Goal: Task Accomplishment & Management: Manage account settings

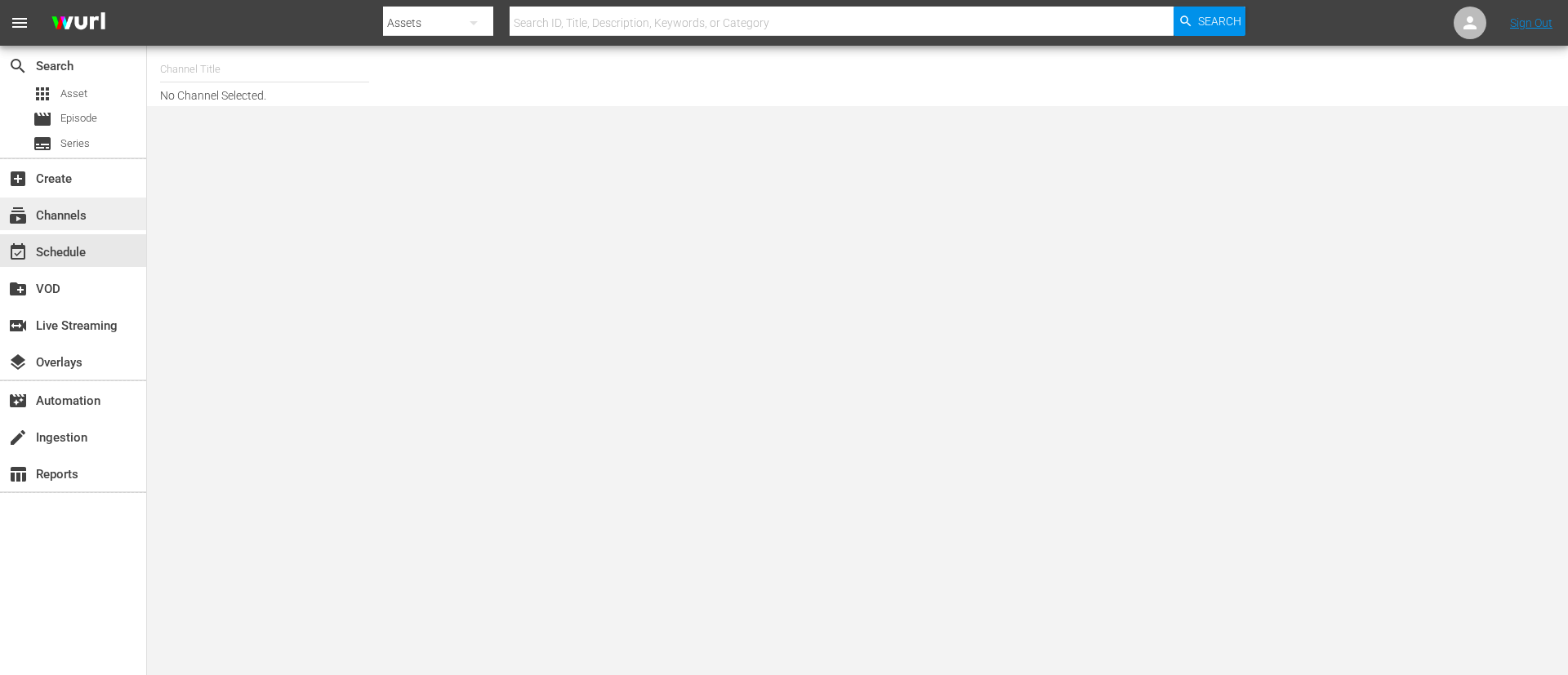
click at [63, 213] on div "subscriptions Channels" at bounding box center [46, 213] width 92 height 15
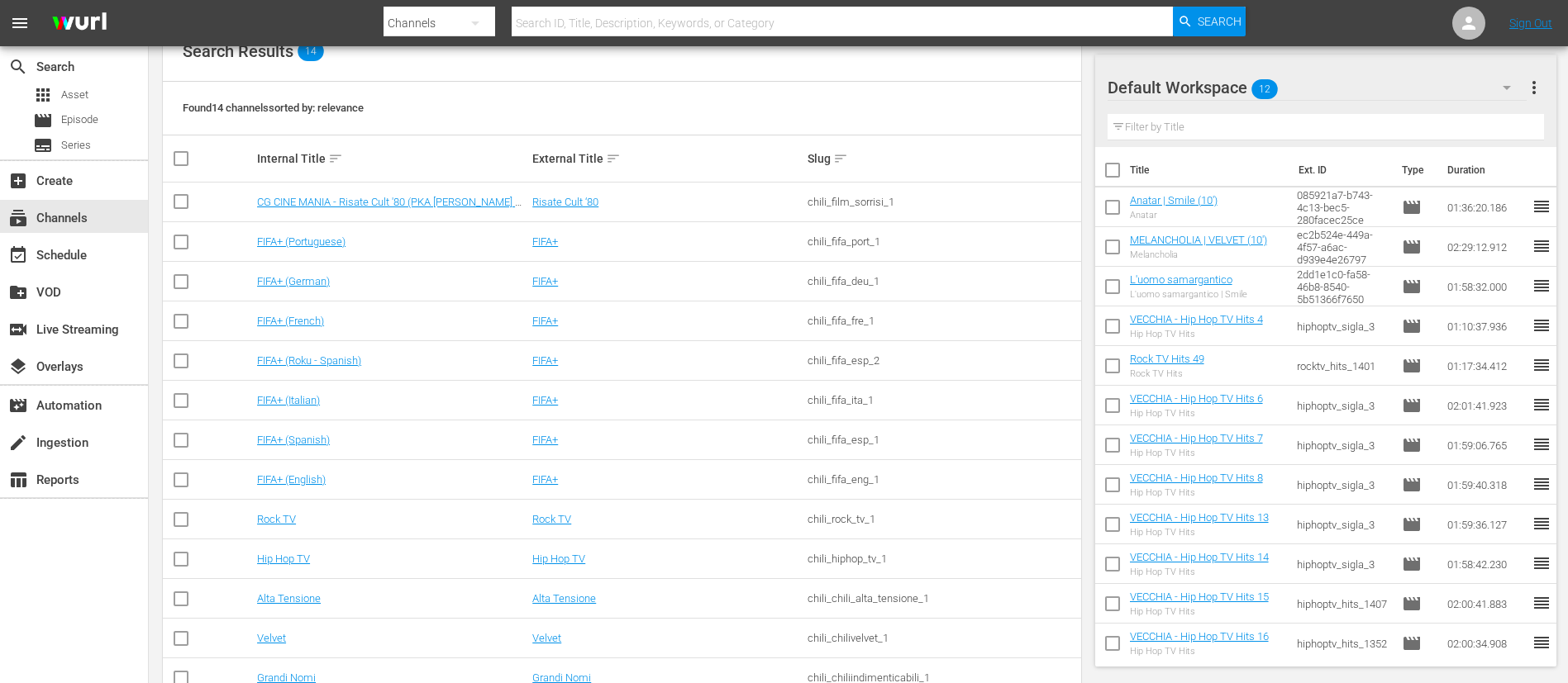
scroll to position [276, 0]
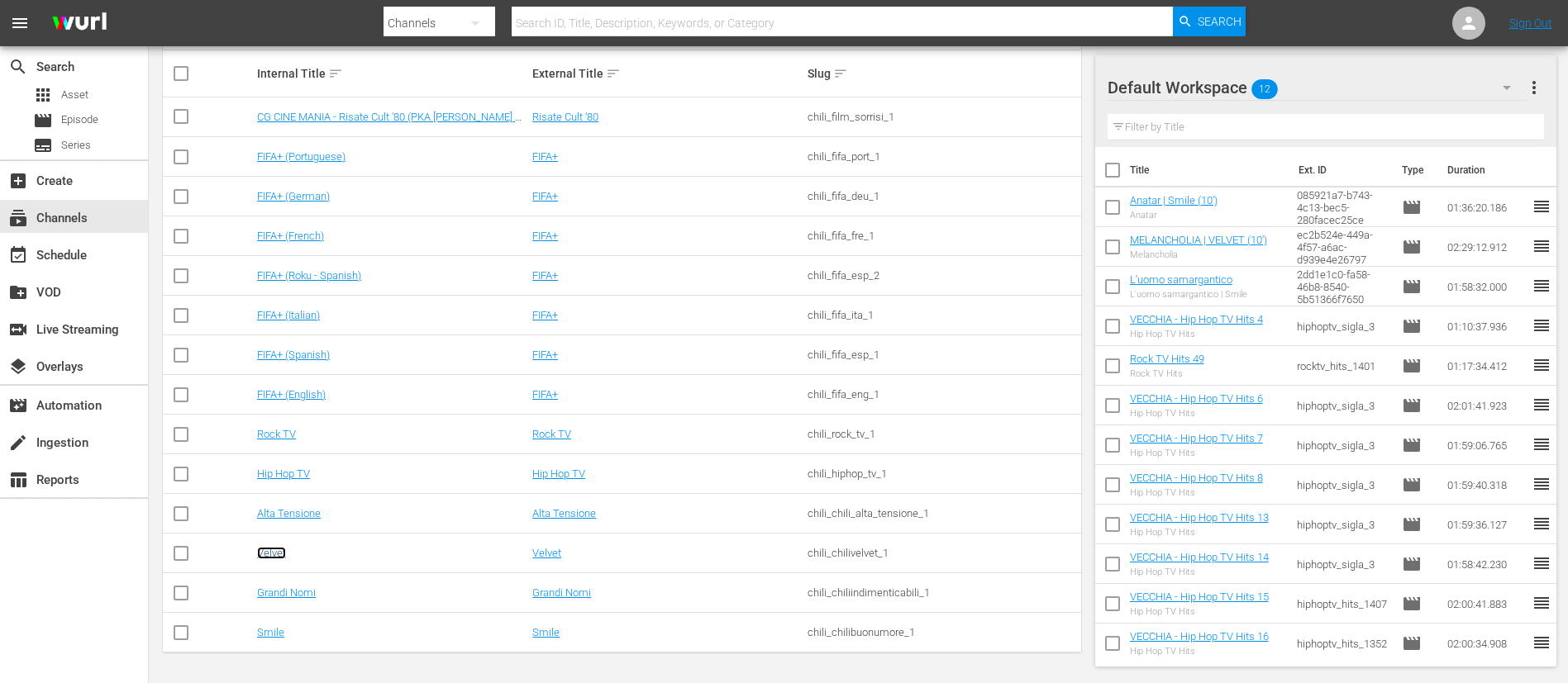
click at [271, 554] on link "Velvet" at bounding box center [271, 553] width 29 height 12
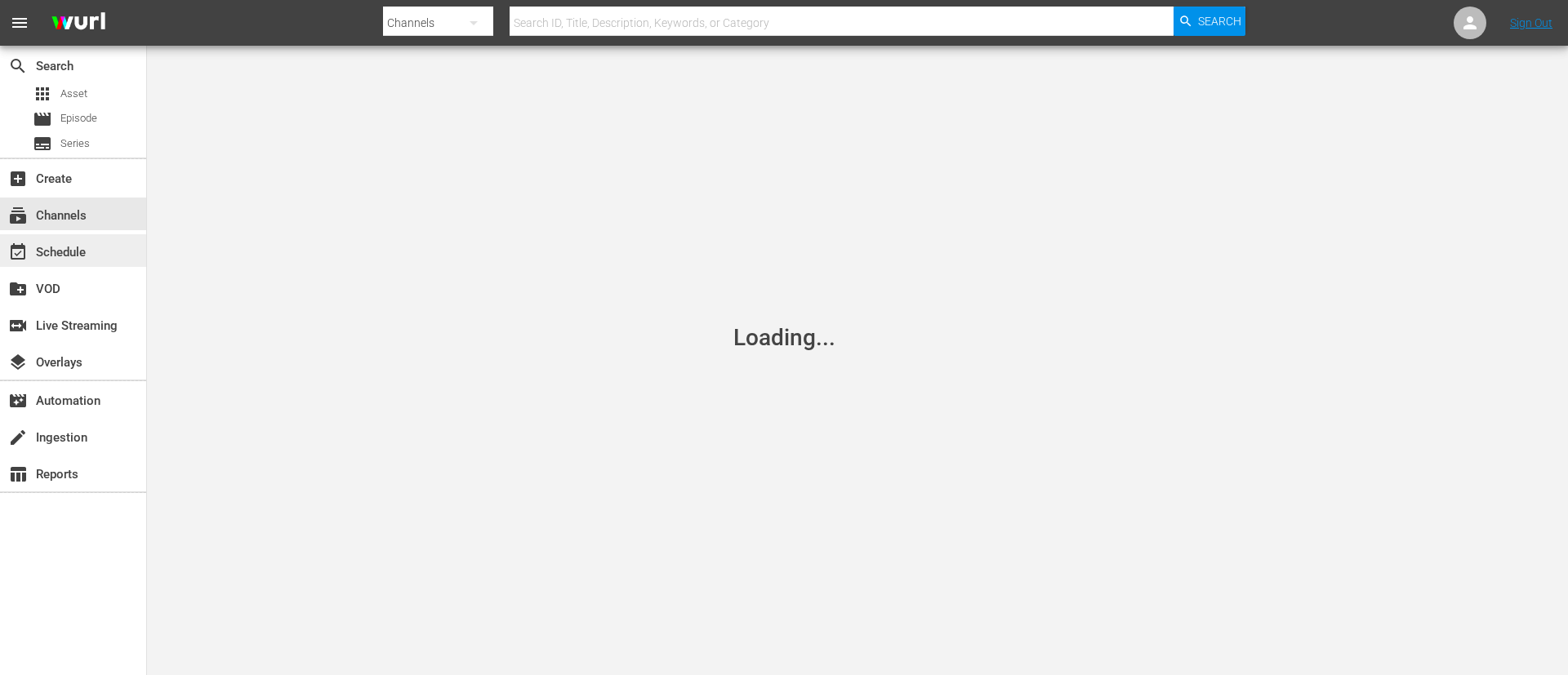
click at [80, 258] on div "event_available Schedule" at bounding box center [46, 250] width 92 height 15
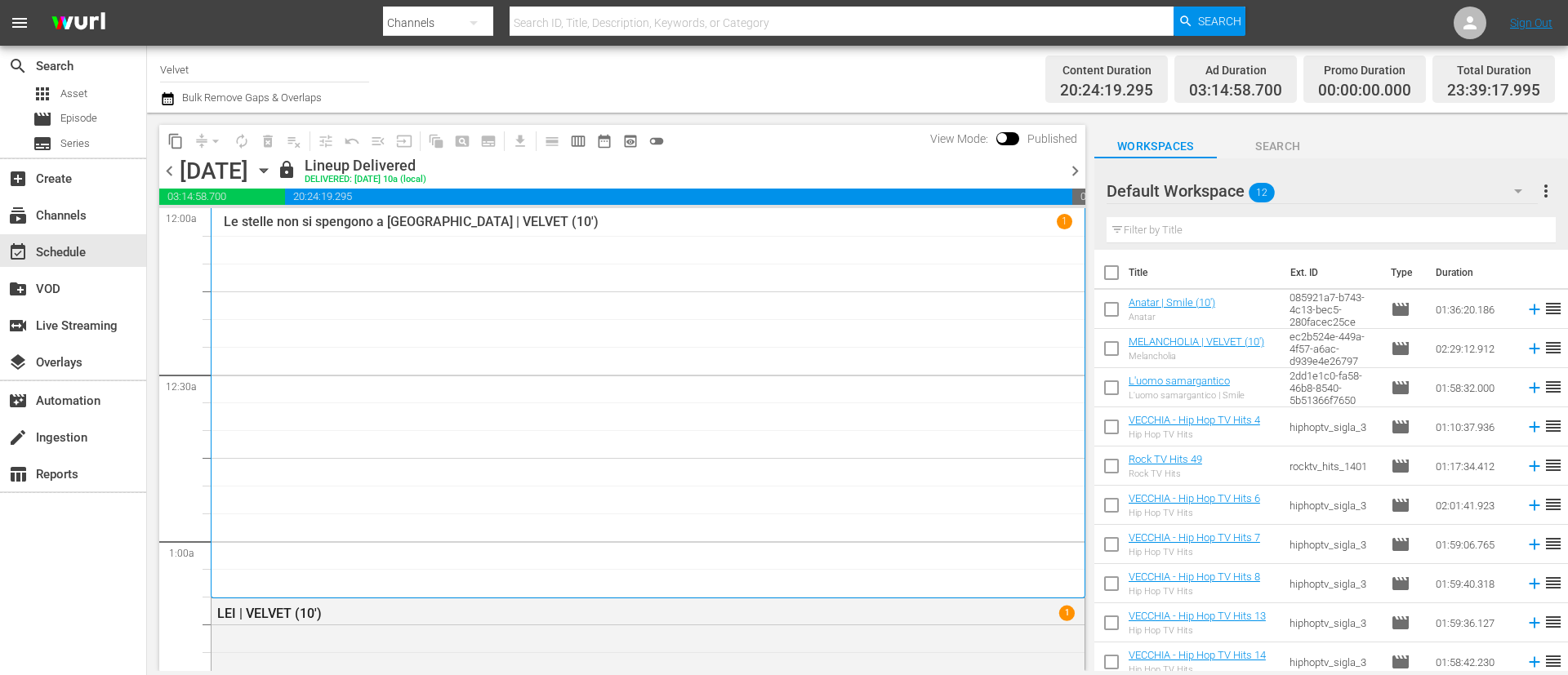
click at [1075, 169] on span "chevron_right" at bounding box center [1075, 171] width 21 height 21
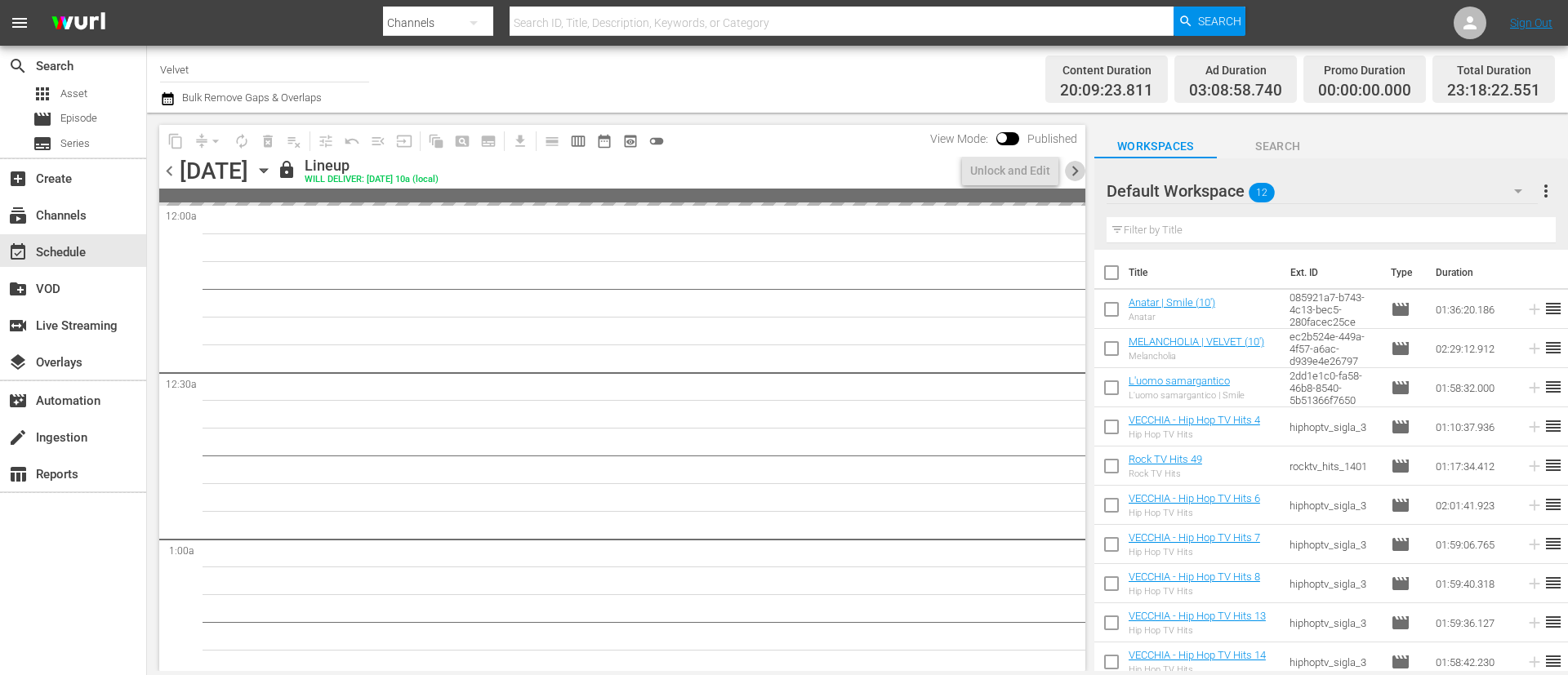
click at [1075, 169] on span "chevron_right" at bounding box center [1075, 171] width 21 height 21
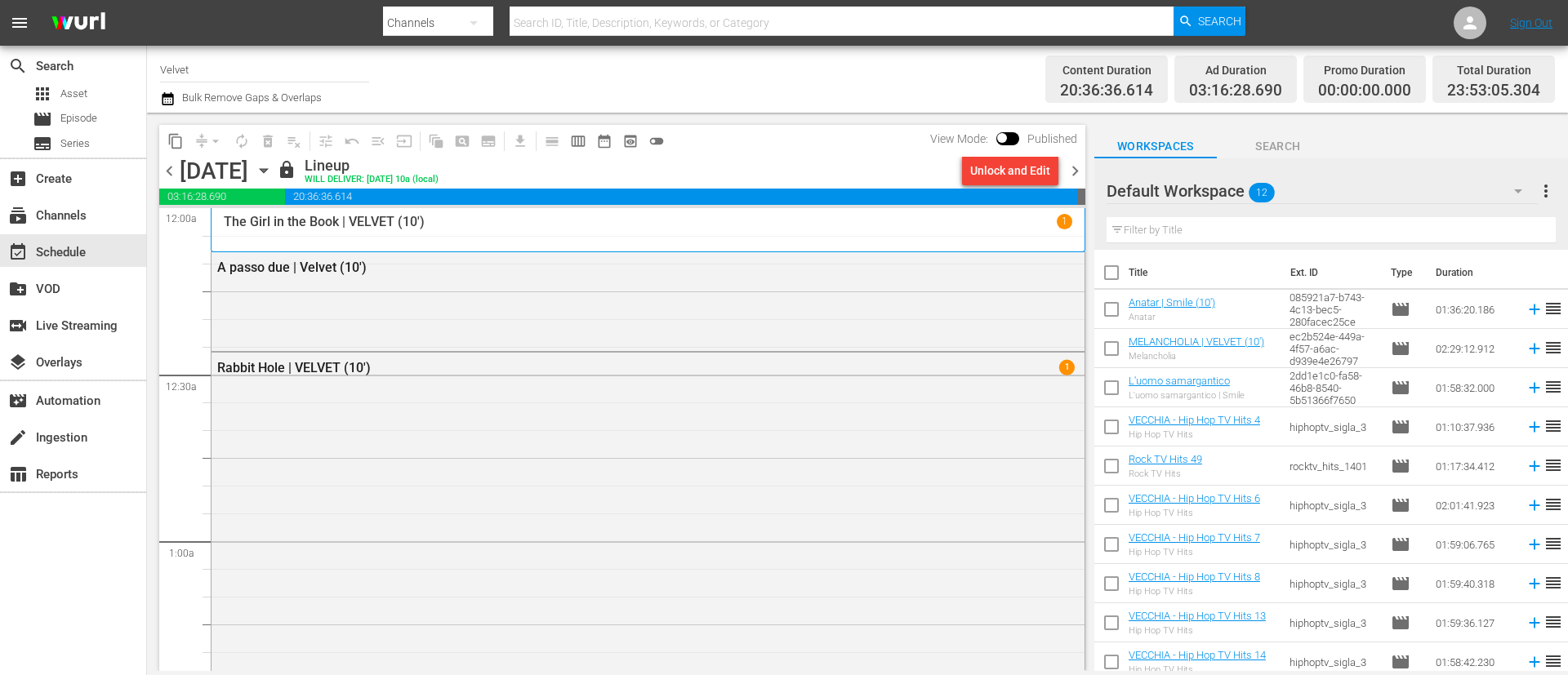
click at [167, 172] on span "chevron_left" at bounding box center [169, 171] width 21 height 21
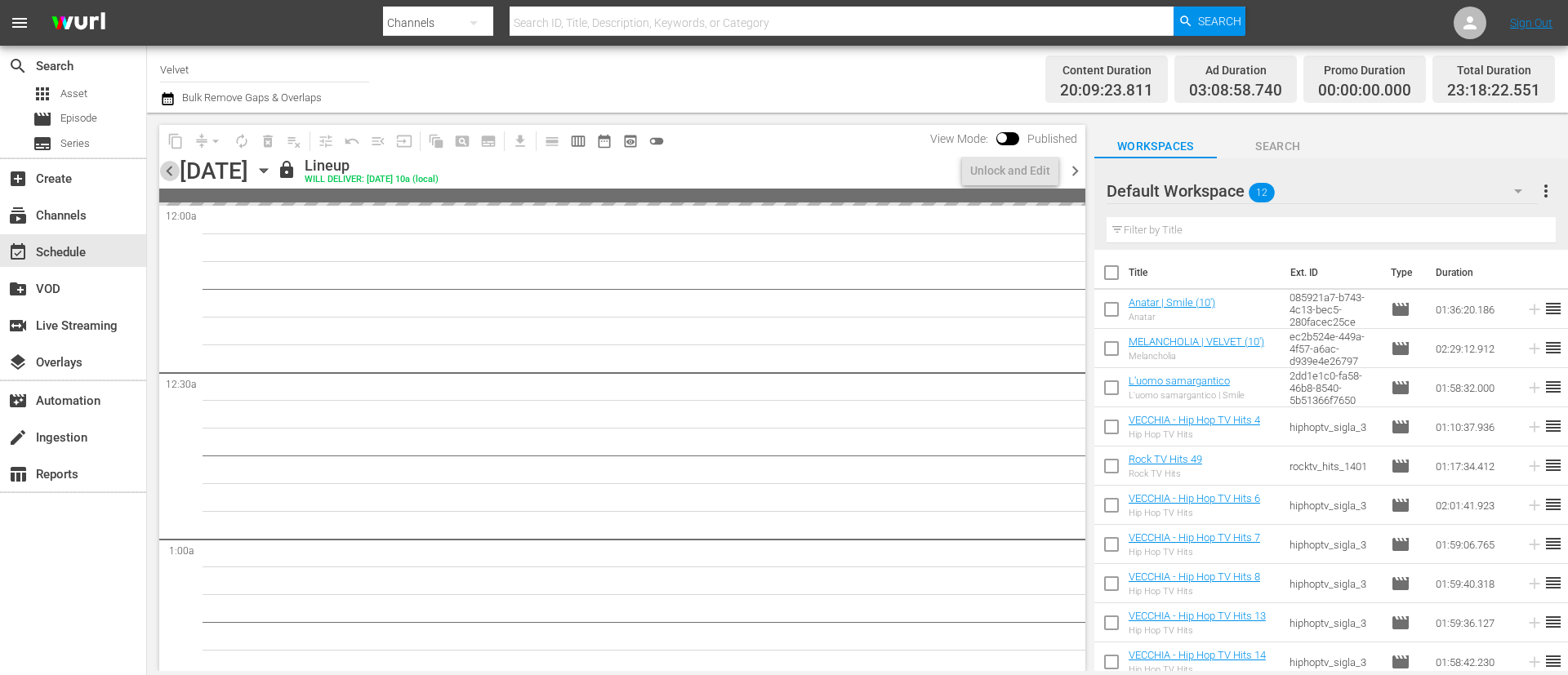
click at [167, 172] on span "chevron_left" at bounding box center [169, 171] width 21 height 21
